Goal: Task Accomplishment & Management: Use online tool/utility

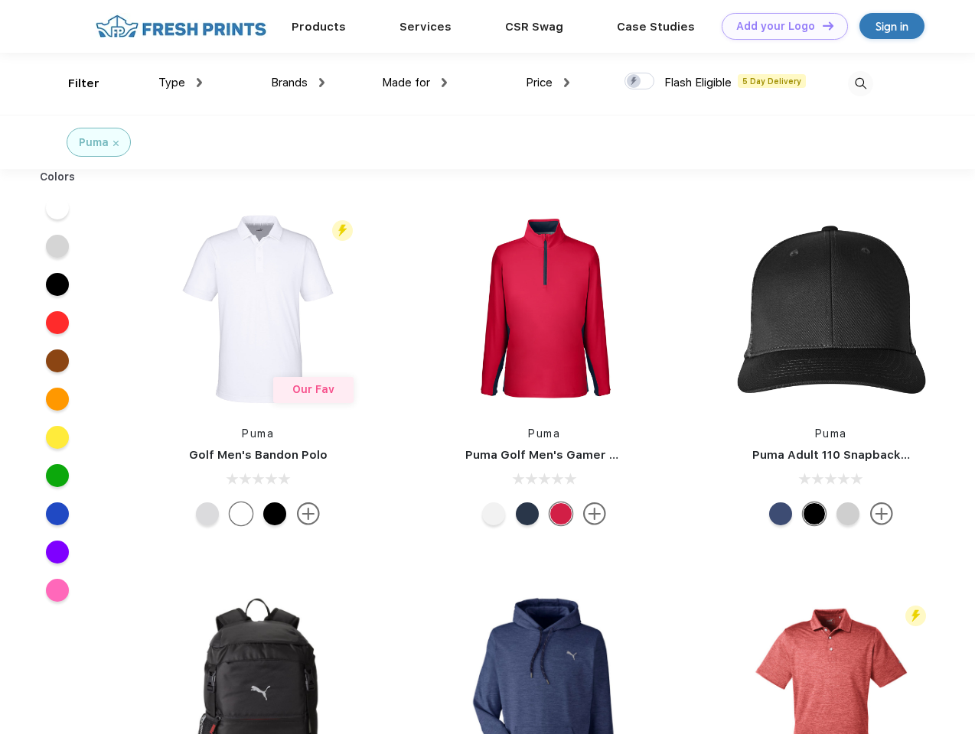
click at [779, 26] on link "Add your Logo Design Tool" at bounding box center [784, 26] width 126 height 27
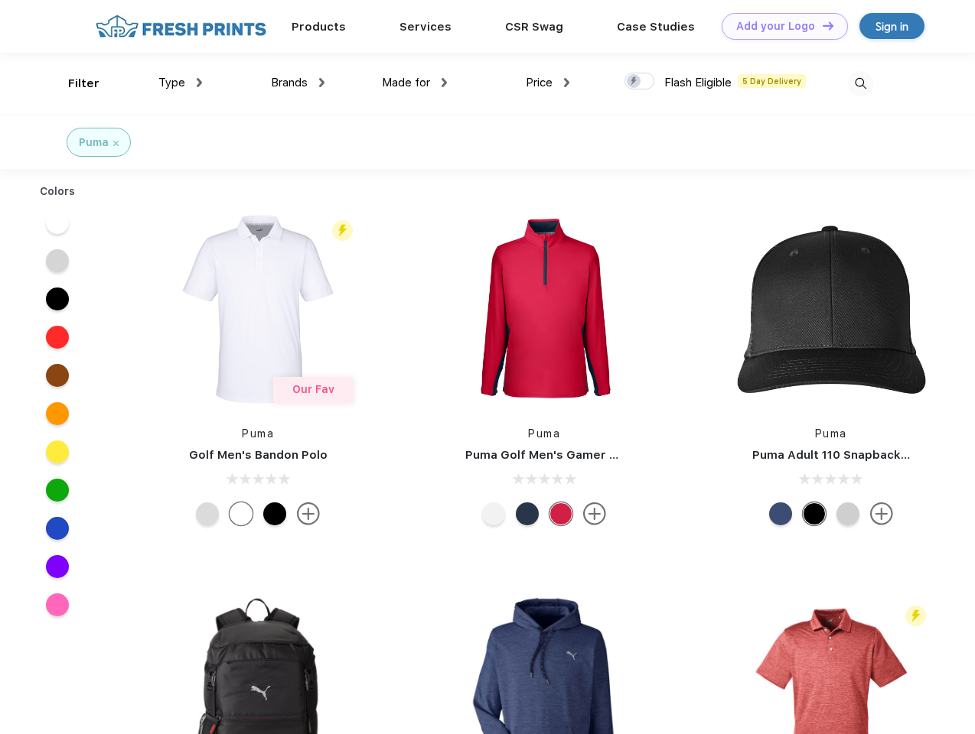
click at [0, 0] on div "Design Tool" at bounding box center [0, 0] width 0 height 0
click at [821, 25] on link "Add your Logo Design Tool" at bounding box center [784, 26] width 126 height 27
click at [73, 83] on div "Filter" at bounding box center [83, 84] width 31 height 18
click at [181, 83] on span "Type" at bounding box center [171, 83] width 27 height 14
click at [298, 83] on span "Brands" at bounding box center [289, 83] width 37 height 14
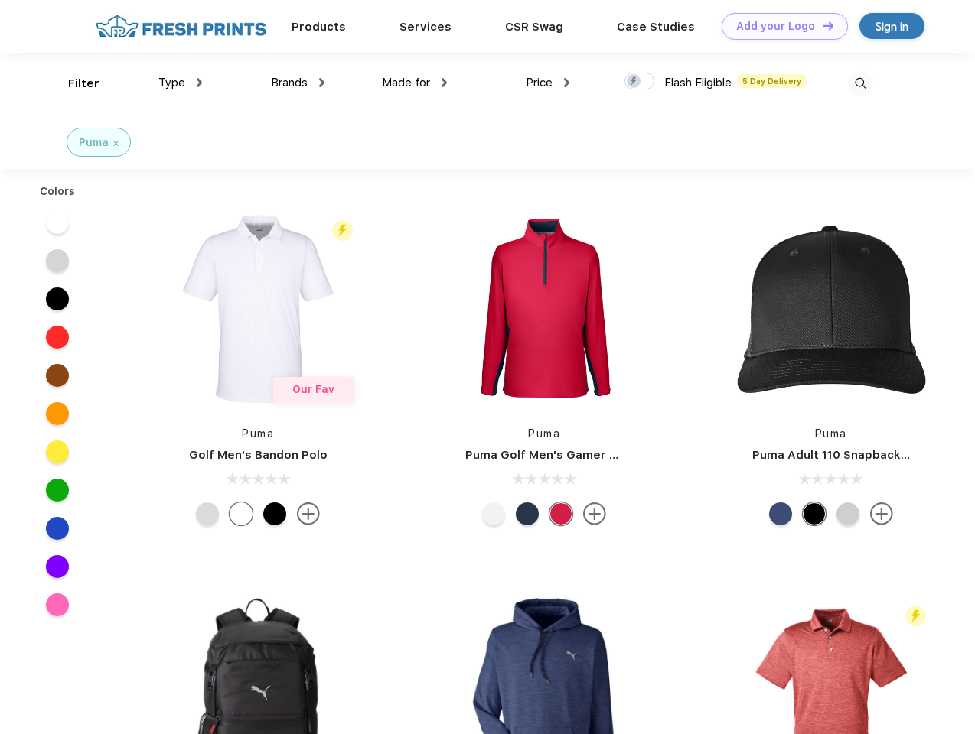
click at [415, 83] on span "Made for" at bounding box center [406, 83] width 48 height 14
click at [548, 83] on span "Price" at bounding box center [539, 83] width 27 height 14
click at [639, 82] on div at bounding box center [639, 81] width 30 height 17
click at [634, 82] on input "checkbox" at bounding box center [629, 77] width 10 height 10
click at [860, 83] on img at bounding box center [860, 83] width 25 height 25
